Goal: Information Seeking & Learning: Learn about a topic

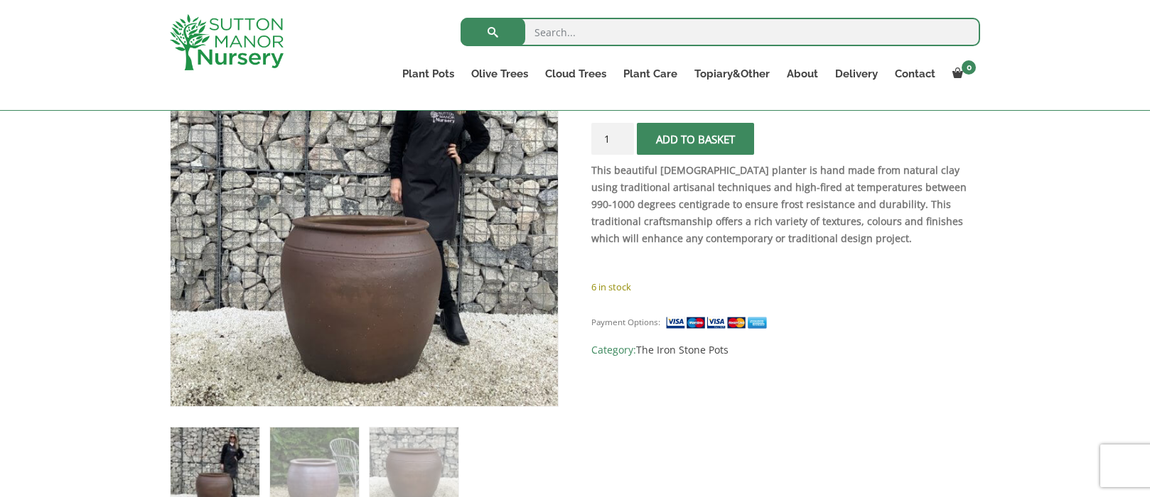
scroll to position [284, 0]
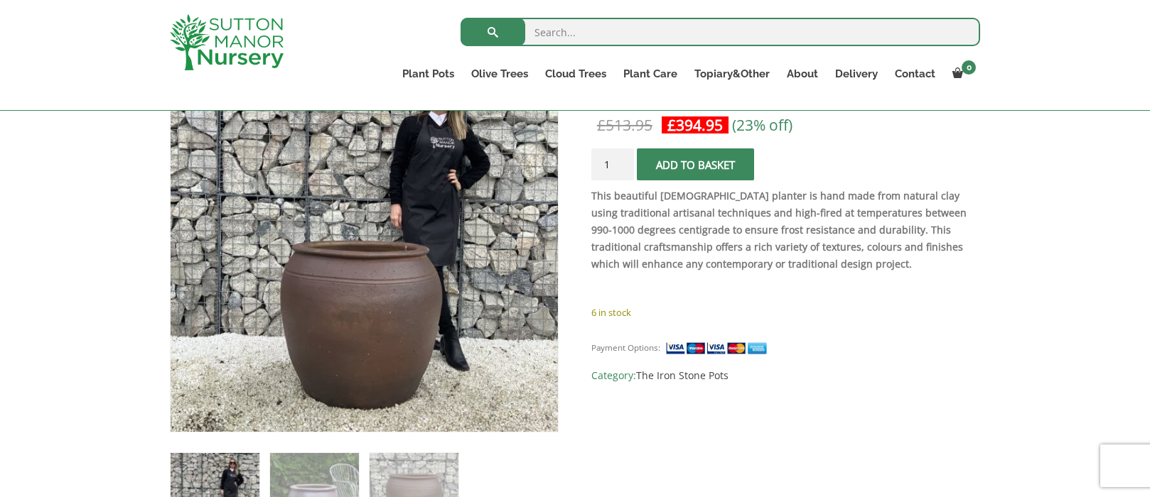
drag, startPoint x: 715, startPoint y: 300, endPoint x: 719, endPoint y: 291, distance: 9.5
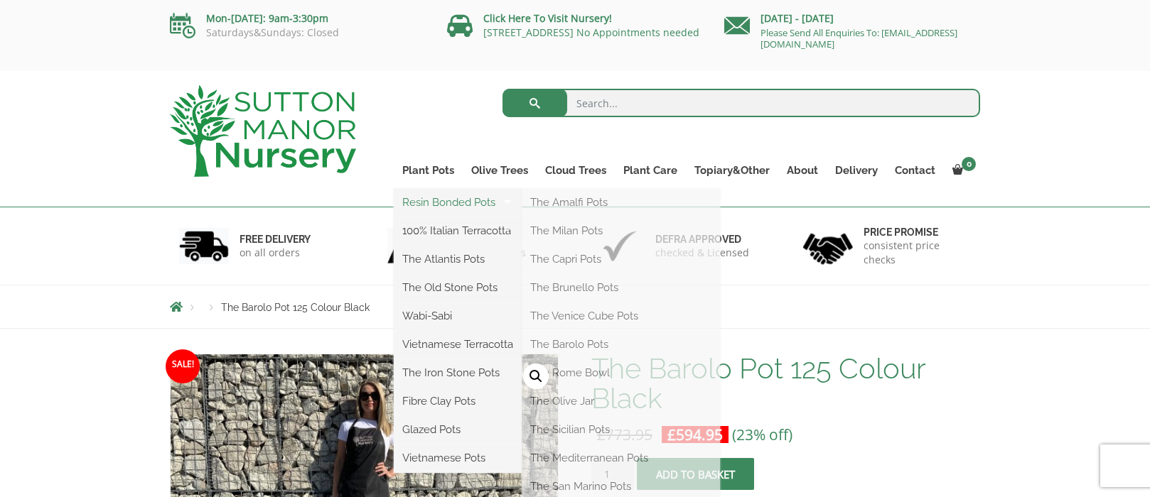
click at [422, 195] on link "Resin Bonded Pots" at bounding box center [458, 202] width 128 height 21
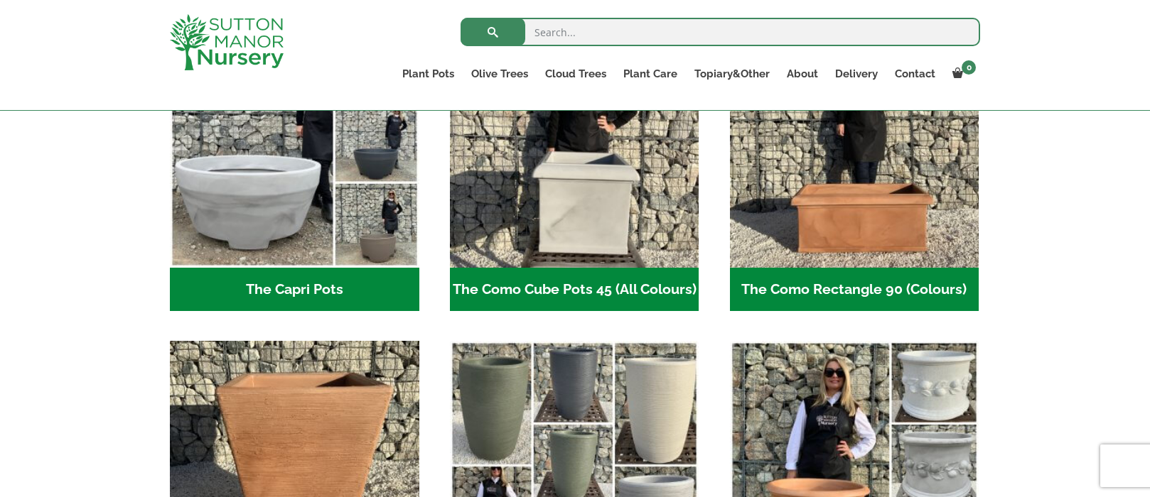
scroll to position [782, 0]
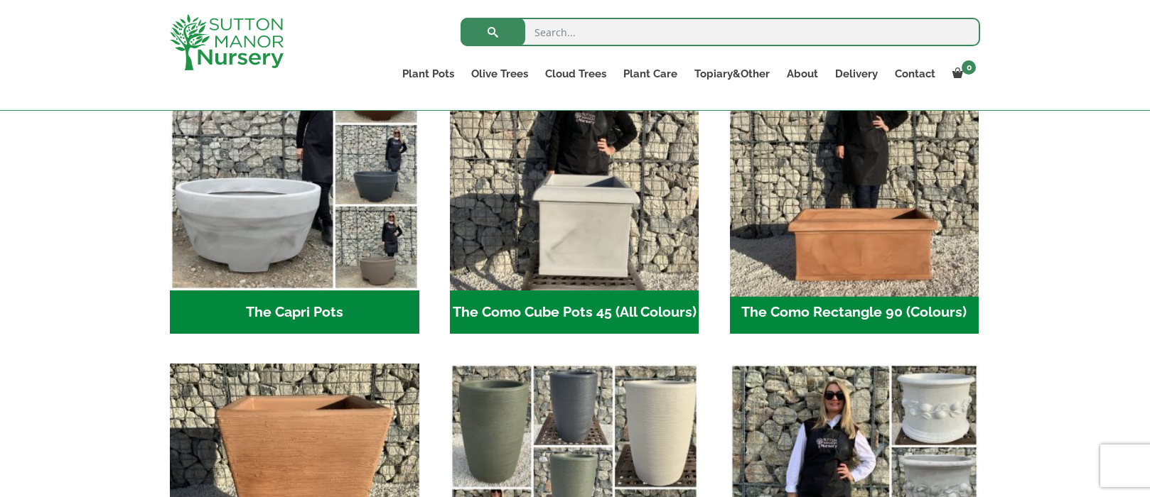
click at [831, 293] on img "Visit product category The Como Rectangle 90 (Colours)" at bounding box center [853, 166] width 261 height 261
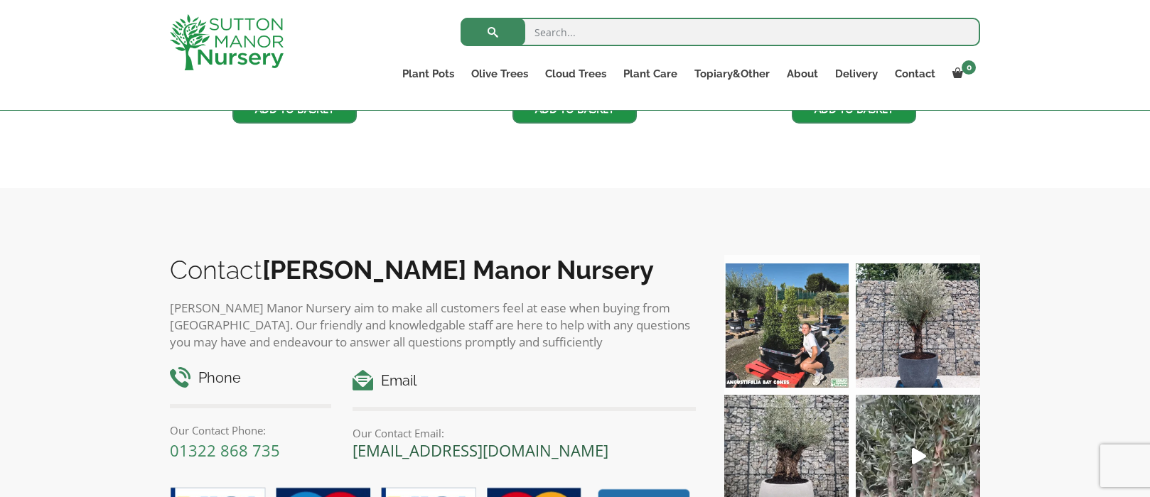
scroll to position [639, 0]
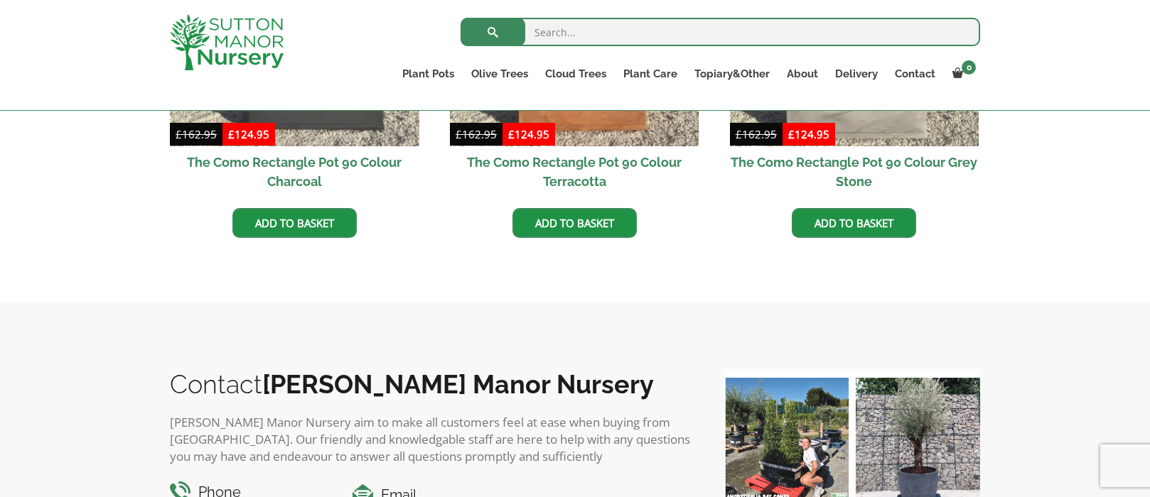
click at [319, 171] on h2 "The Como Rectangle Pot 90 Colour Charcoal" at bounding box center [294, 171] width 249 height 51
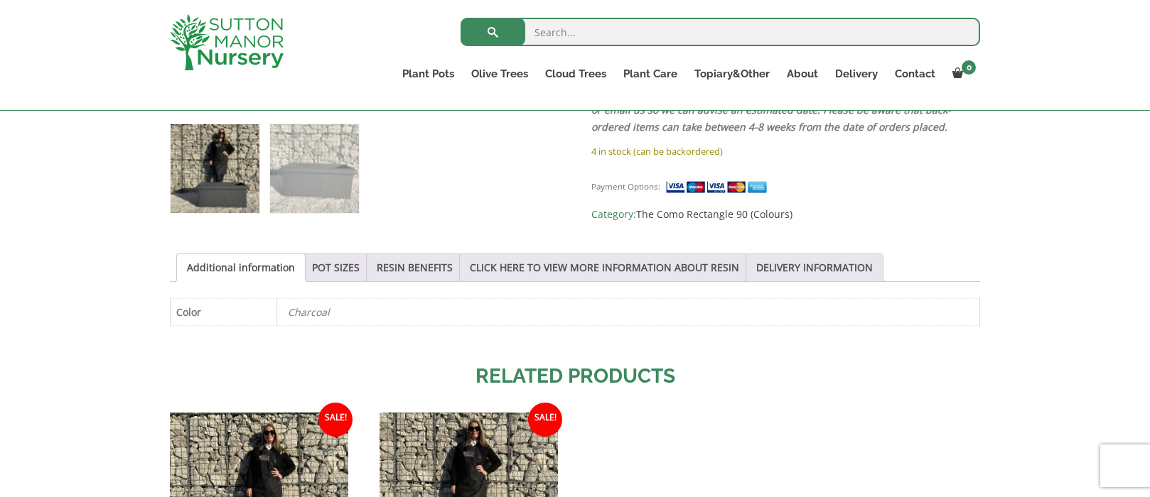
scroll to position [639, 0]
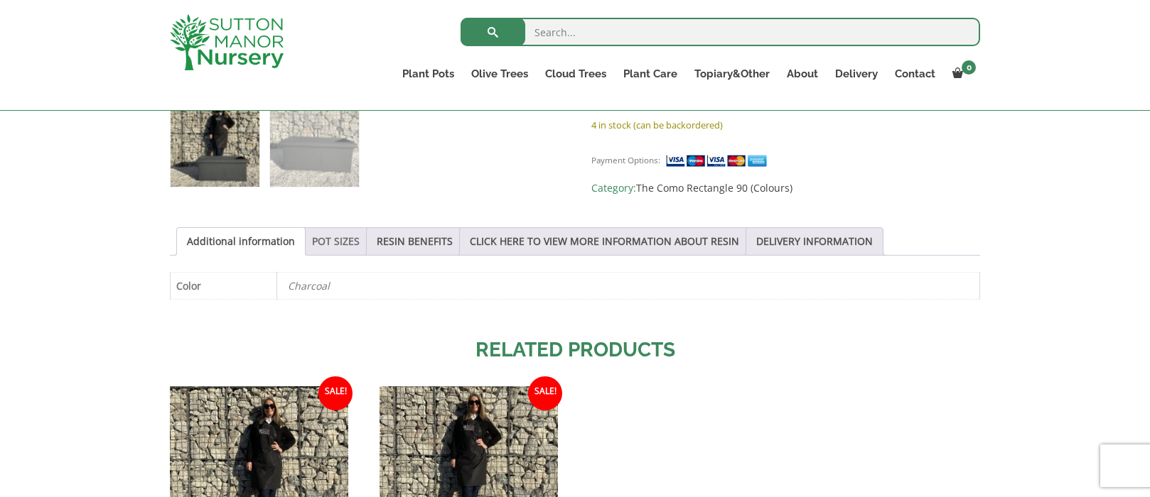
click at [316, 247] on link "POT SIZES" at bounding box center [336, 241] width 48 height 27
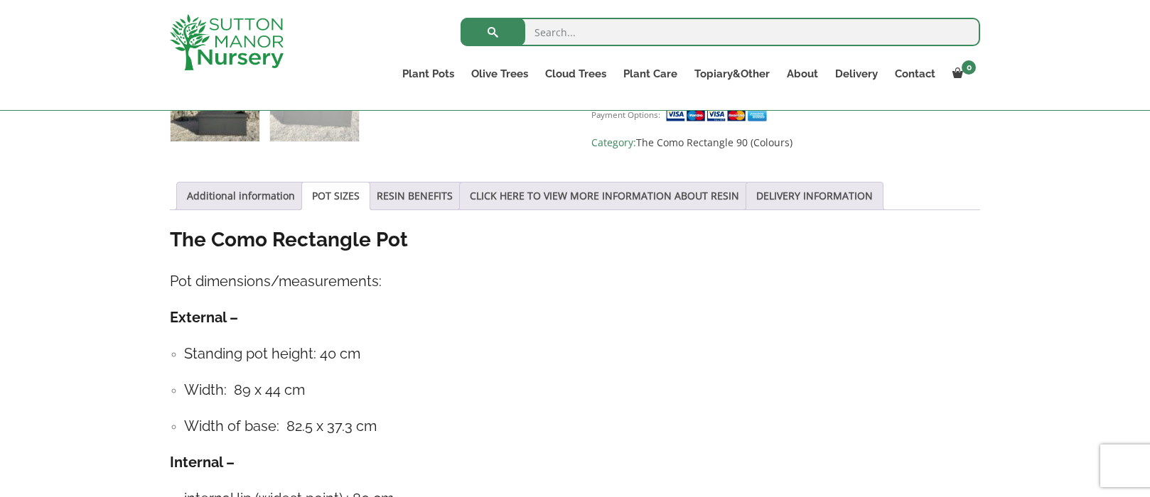
scroll to position [711, 0]
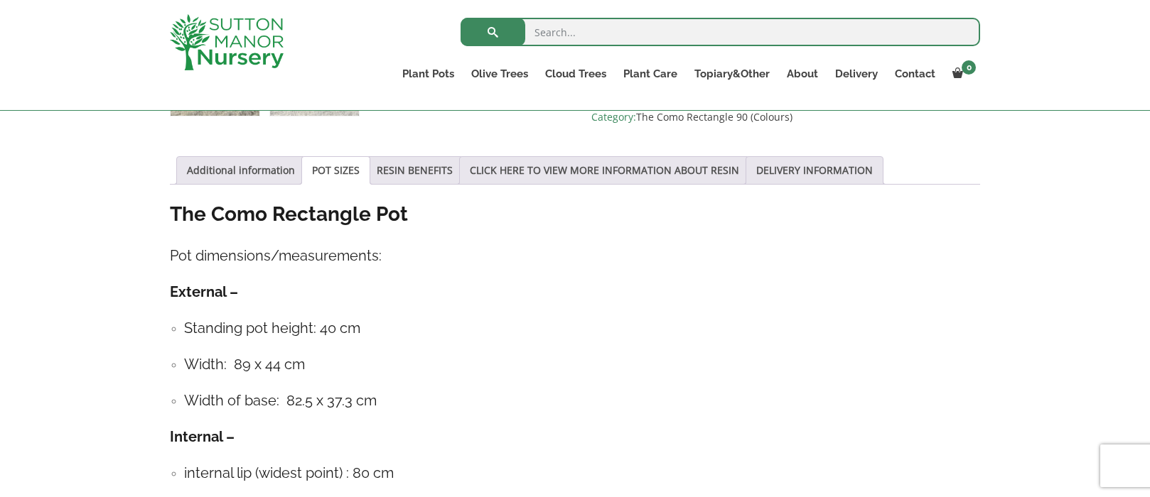
click at [546, 345] on ul "Standing pot height: 40 cm Width: 89 x 44 cm Width of base: 82.5 x 37.3 cm" at bounding box center [575, 365] width 810 height 94
click at [463, 295] on h4 "External –" at bounding box center [575, 292] width 810 height 22
